Goal: Find specific page/section: Find specific page/section

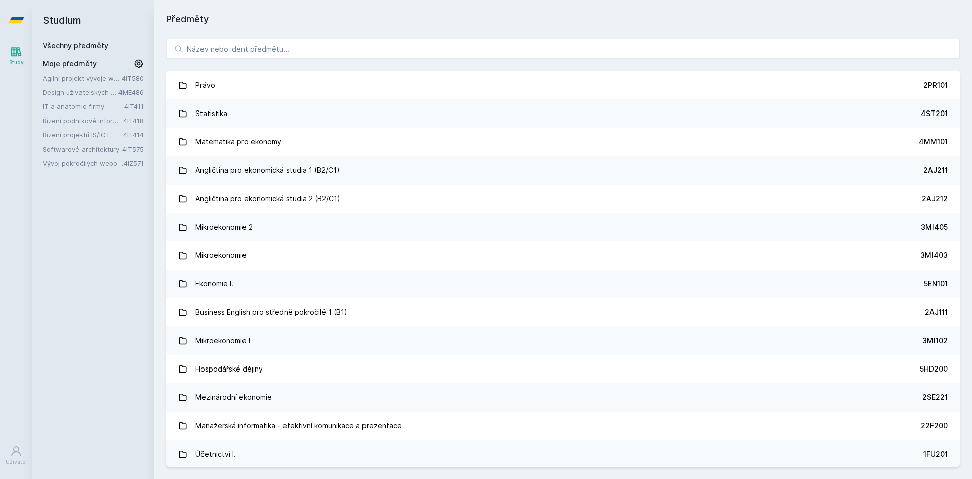
click at [245, 72] on link "Právo 2PR101" at bounding box center [563, 85] width 794 height 28
click at [237, 49] on input "search" at bounding box center [563, 48] width 794 height 20
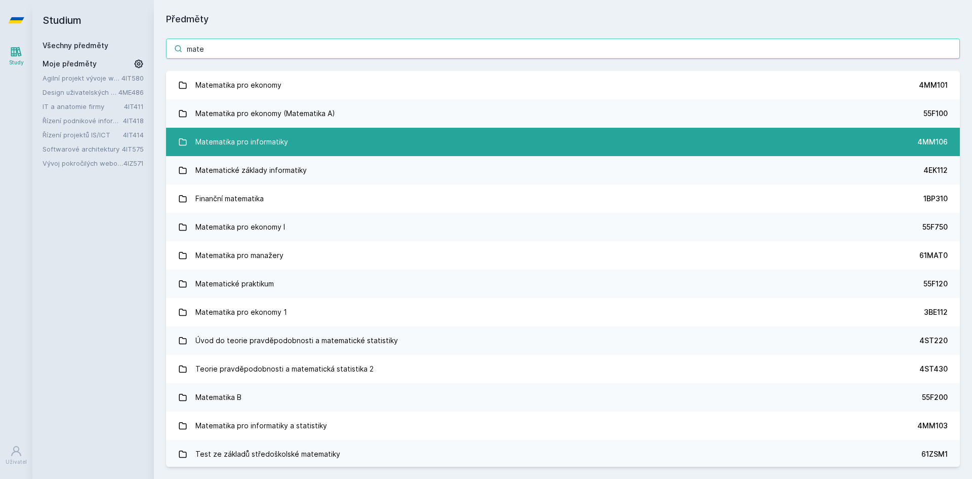
type input "mate"
click at [255, 132] on div "Matematika pro informatiky" at bounding box center [241, 142] width 93 height 20
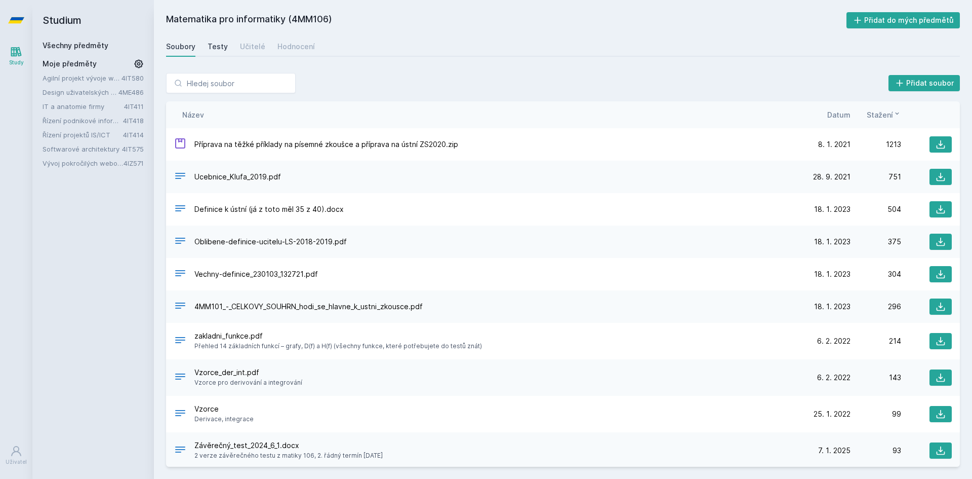
click at [214, 45] on div "Testy" at bounding box center [218, 47] width 20 height 10
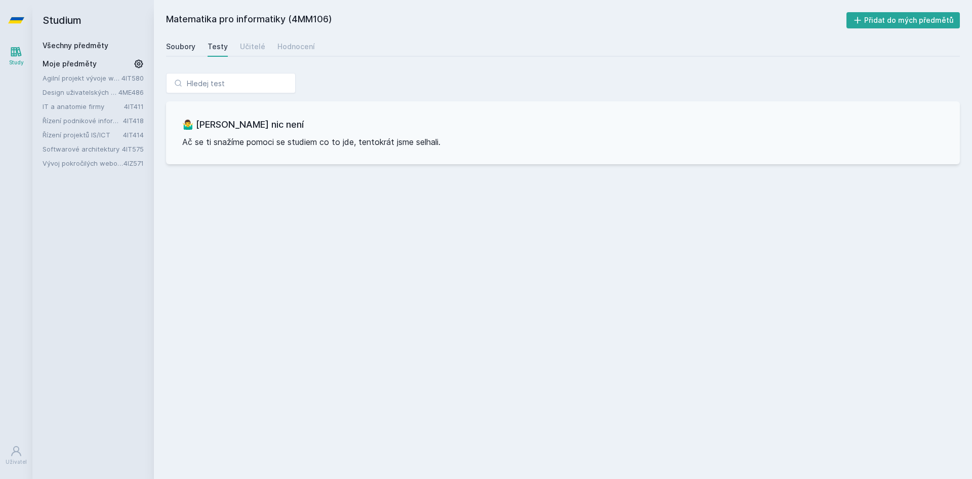
click at [178, 47] on div "Soubory" at bounding box center [180, 47] width 29 height 10
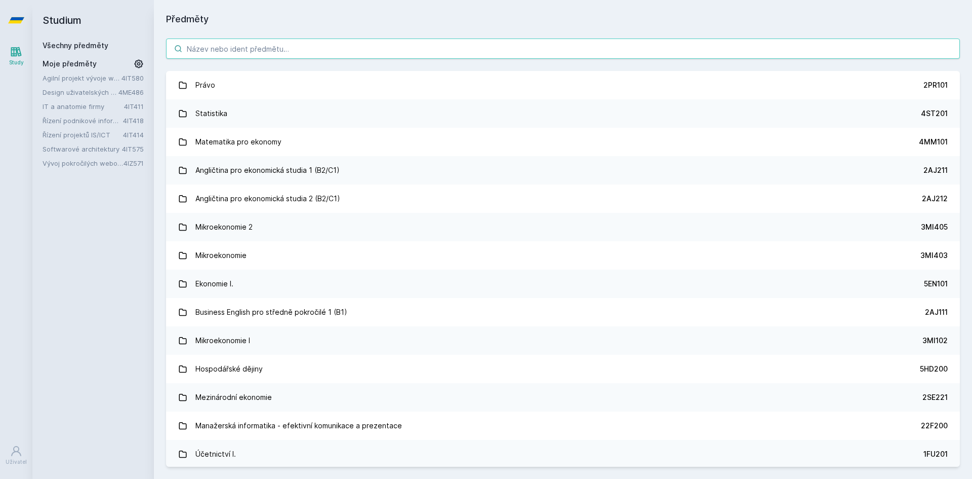
click at [221, 41] on input "search" at bounding box center [563, 48] width 794 height 20
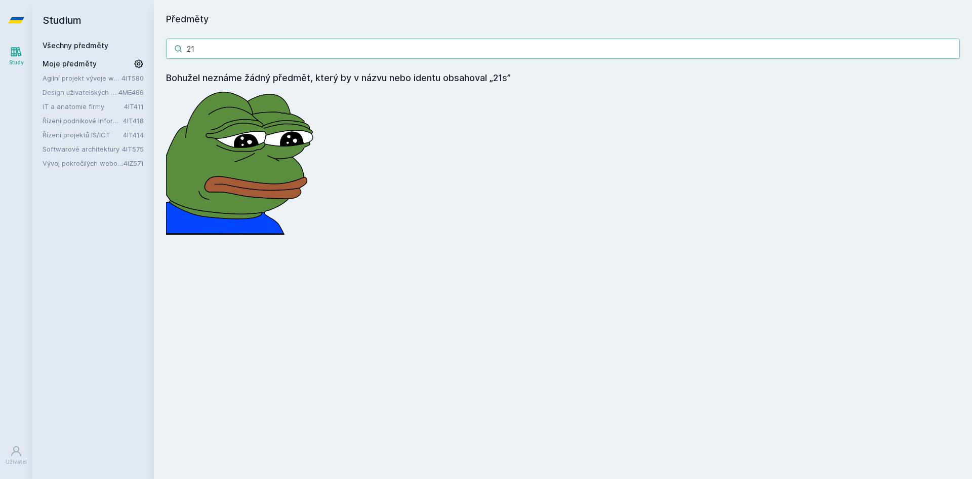
type input "2"
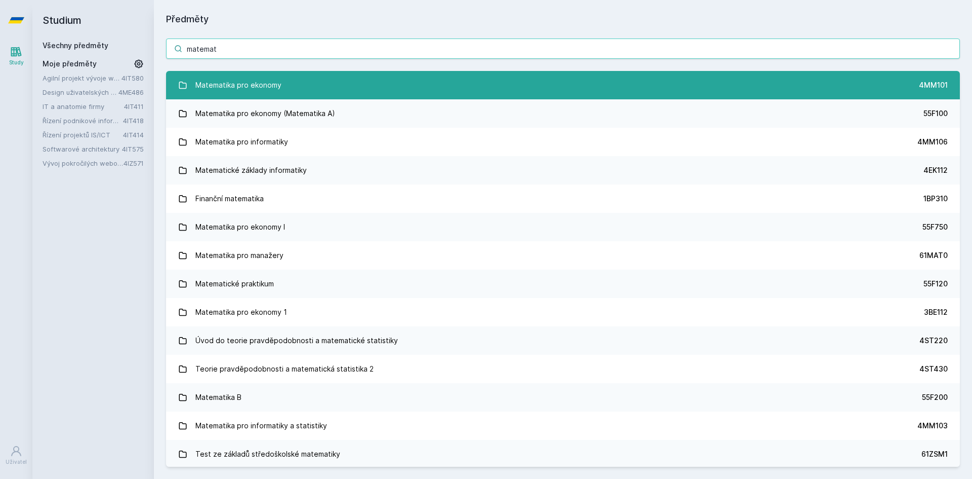
type input "matemat"
click at [248, 89] on div "Matematika pro ekonomy" at bounding box center [238, 85] width 86 height 20
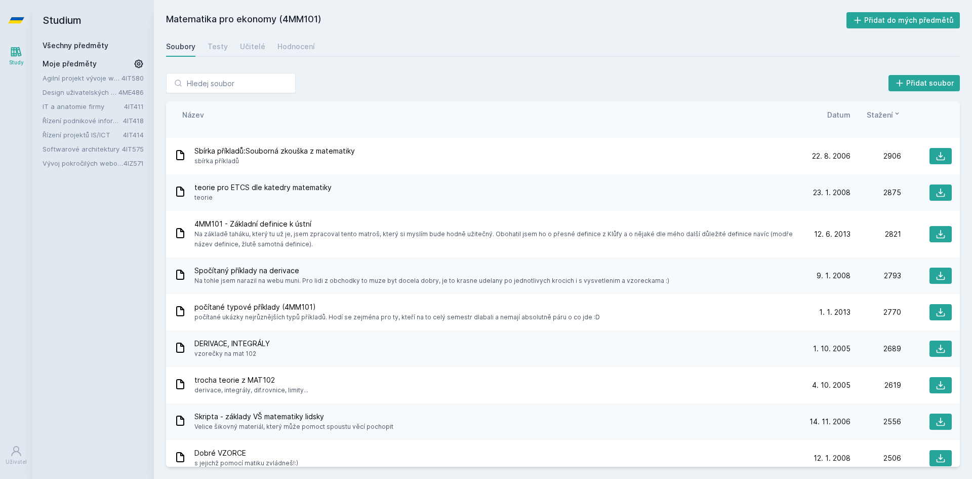
scroll to position [1266, 0]
